Goal: Information Seeking & Learning: Learn about a topic

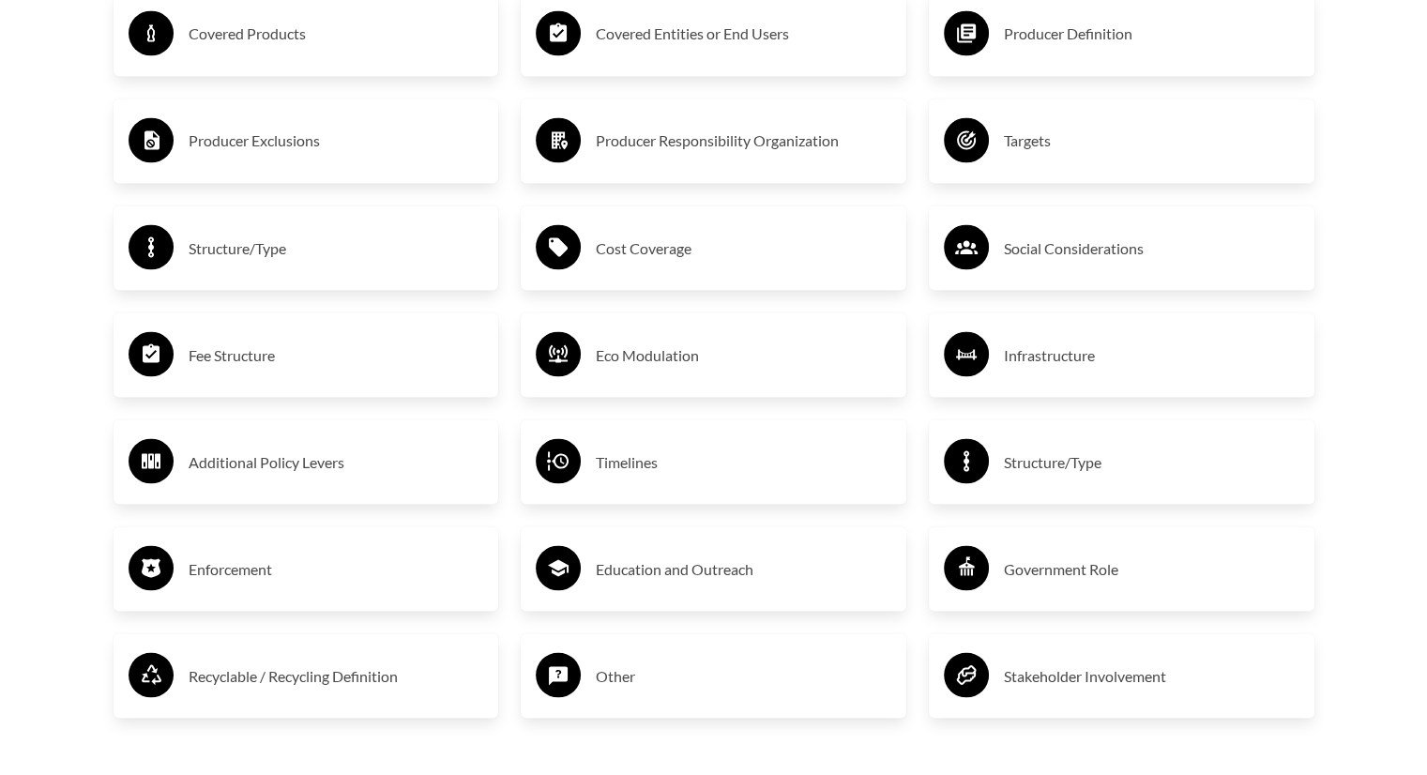
scroll to position [3348, 0]
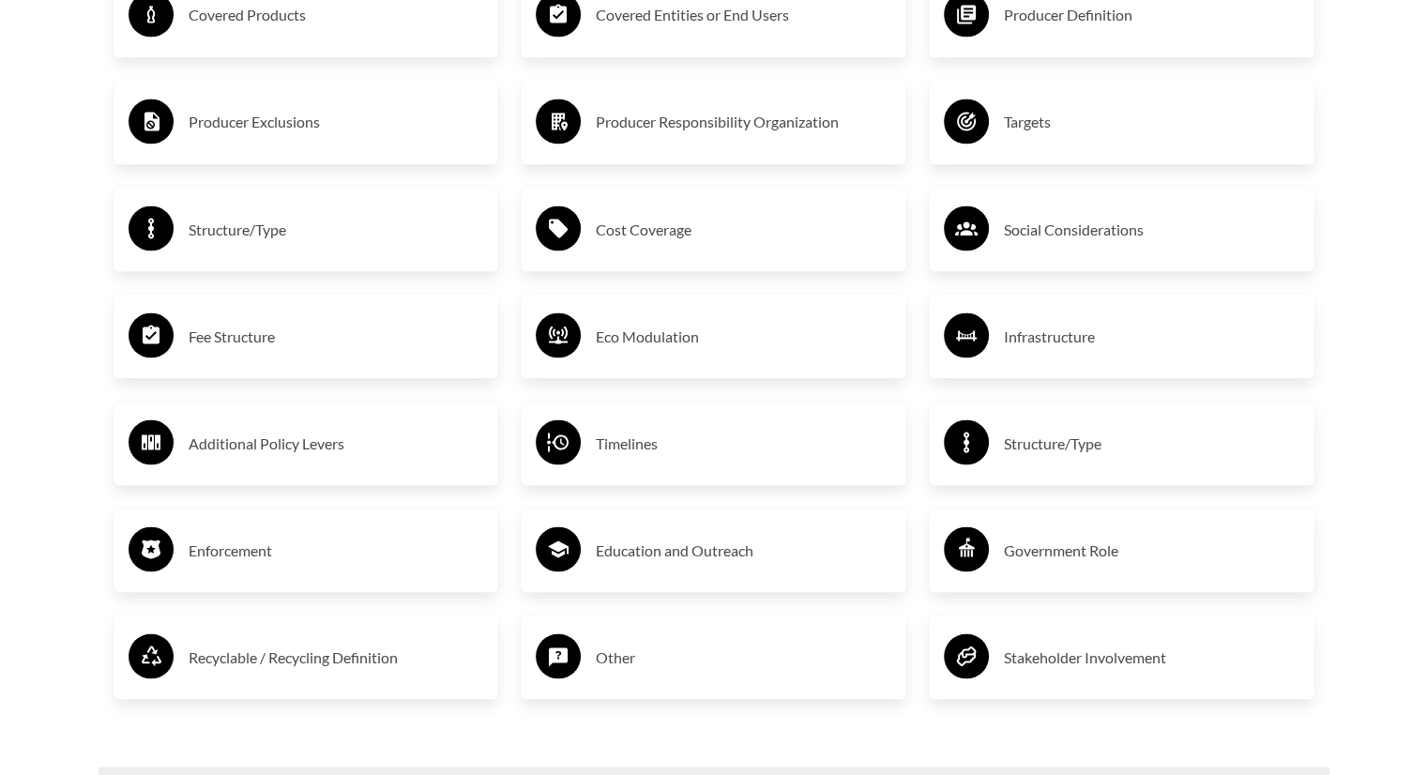
click at [276, 335] on h3 "Fee Structure" at bounding box center [337, 336] width 296 height 30
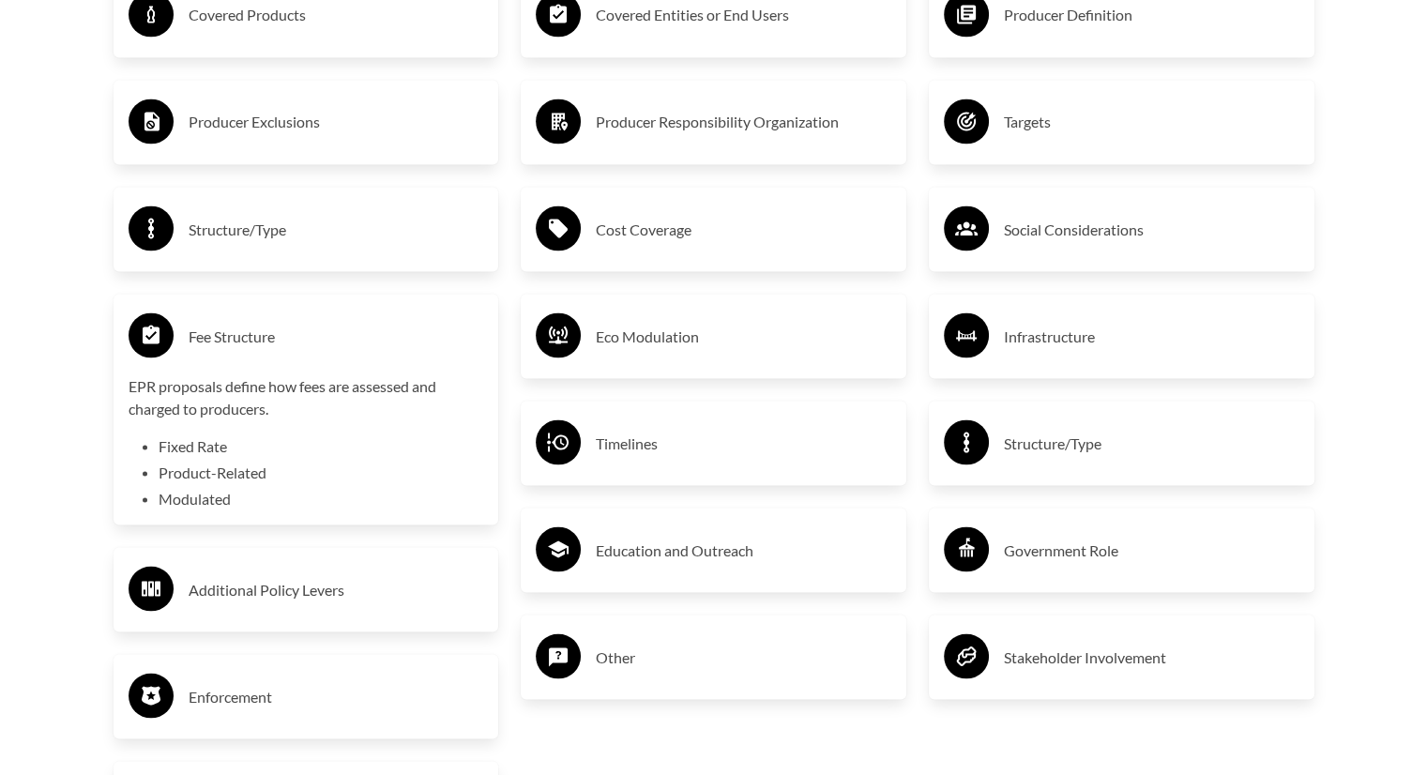
click at [276, 335] on h3 "Fee Structure" at bounding box center [337, 336] width 296 height 30
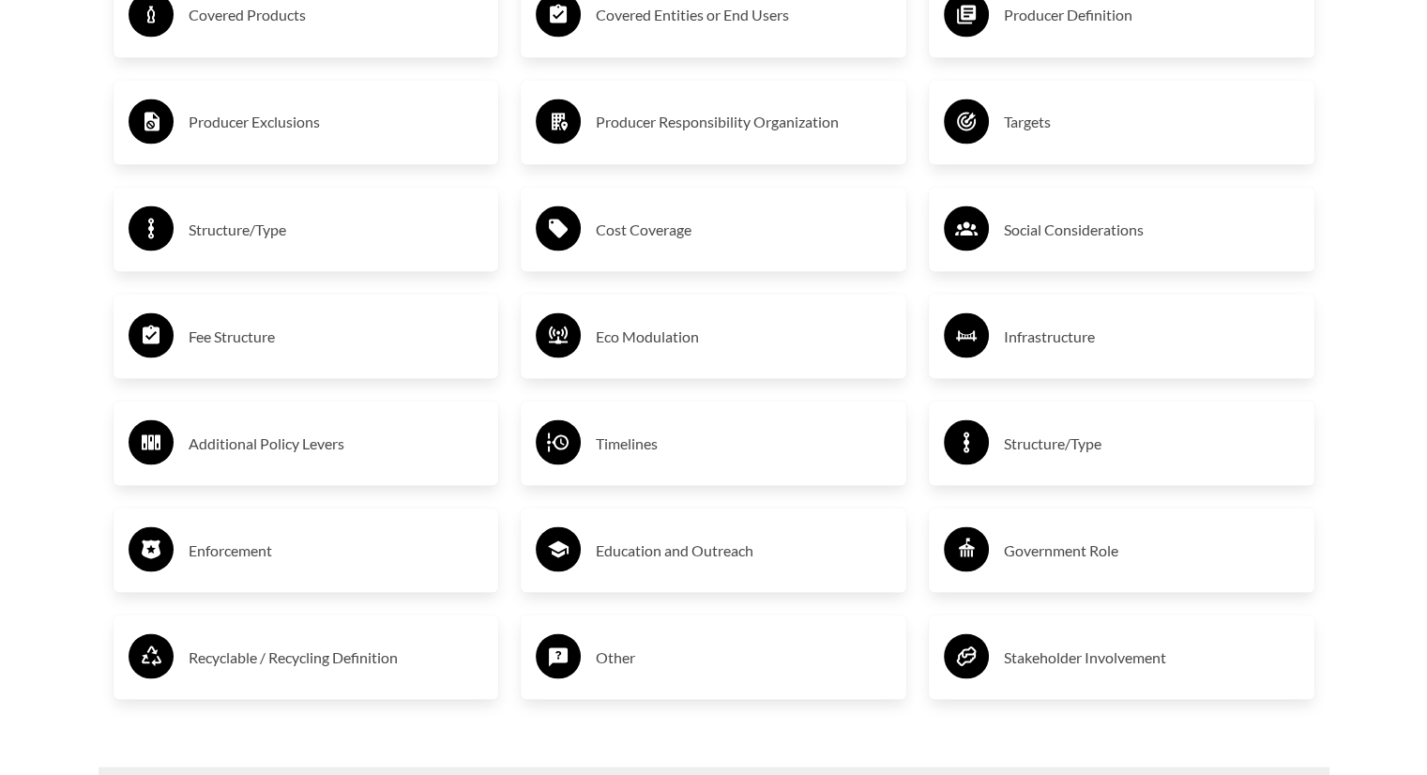
click at [690, 338] on h3 "Eco Modulation" at bounding box center [744, 336] width 296 height 30
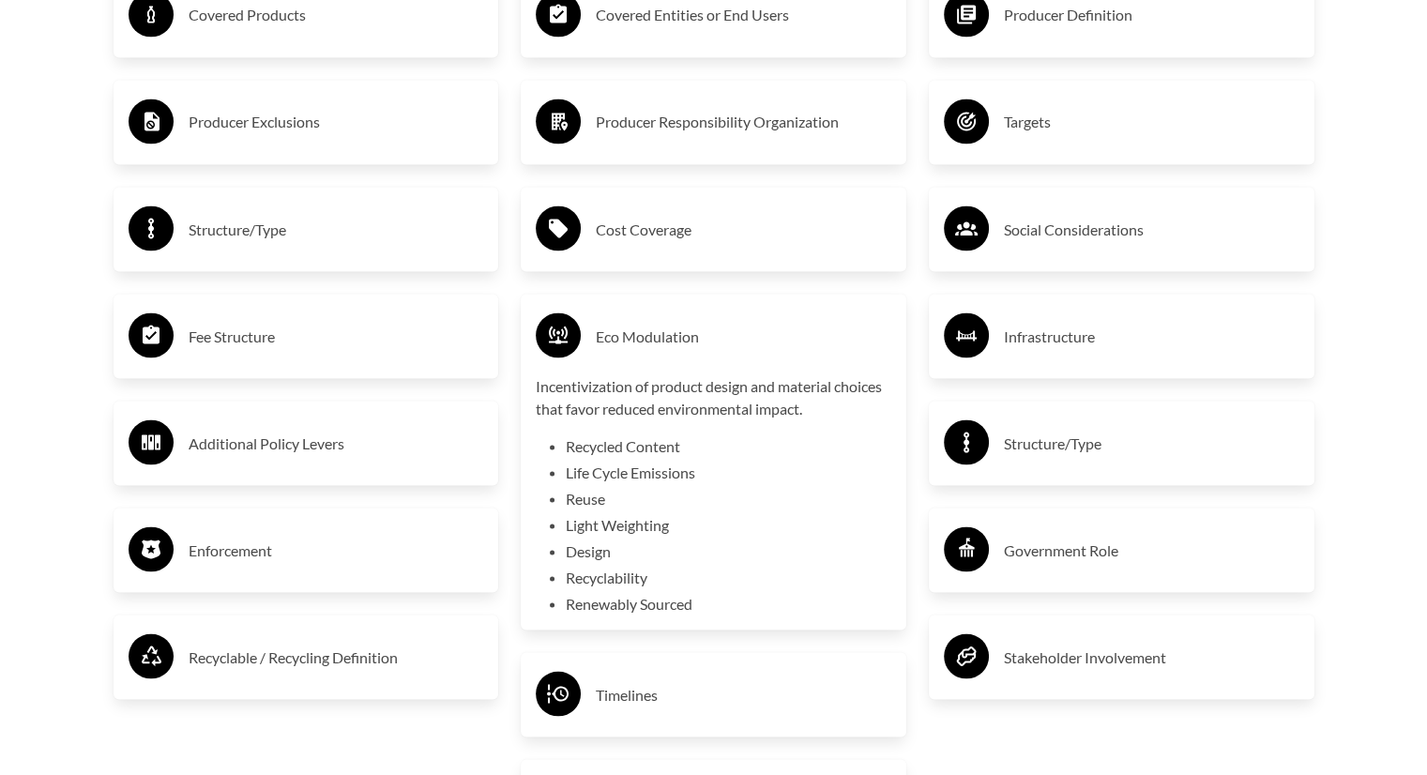
click at [690, 338] on h3 "Eco Modulation" at bounding box center [744, 336] width 296 height 30
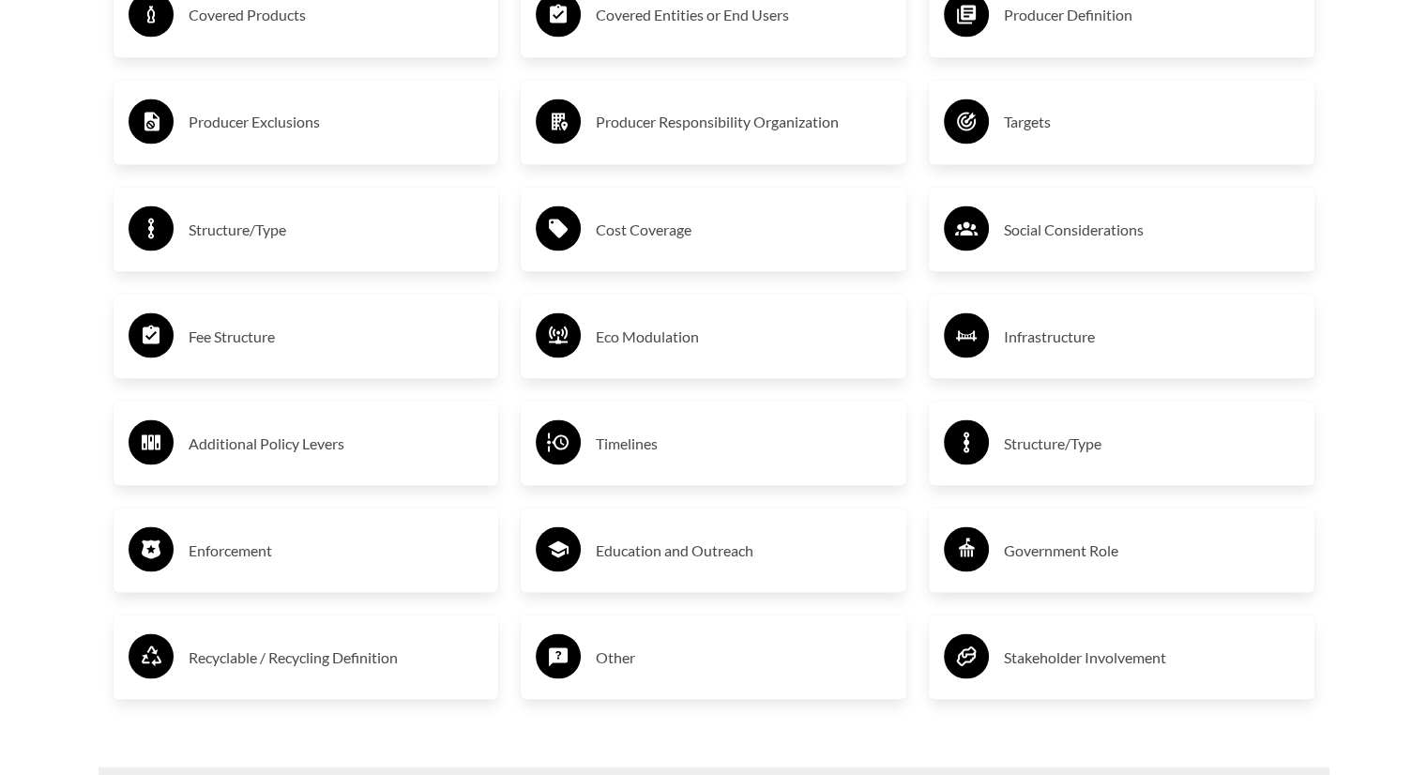
scroll to position [4027, 0]
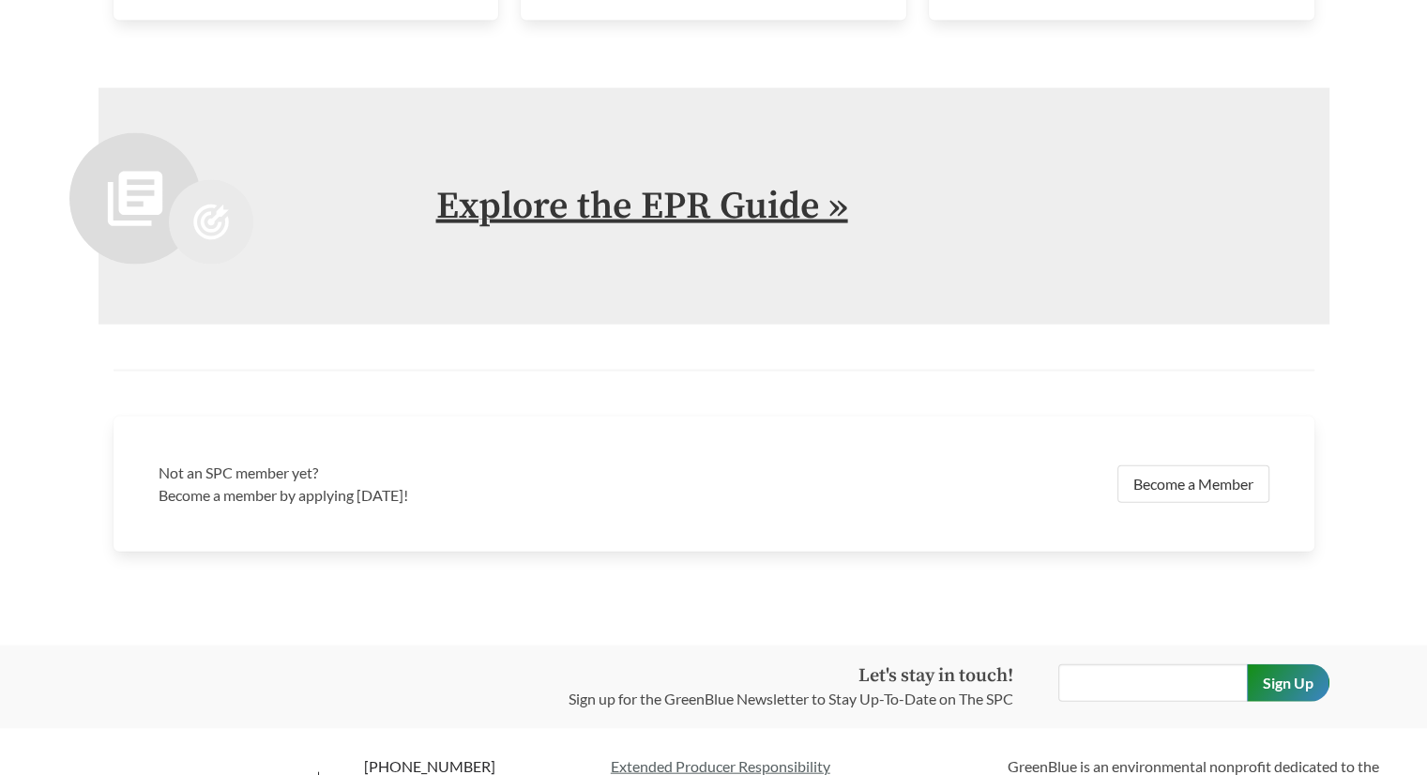
click at [668, 193] on link "Explore the EPR Guide »" at bounding box center [642, 206] width 412 height 47
